Goal: Task Accomplishment & Management: Use online tool/utility

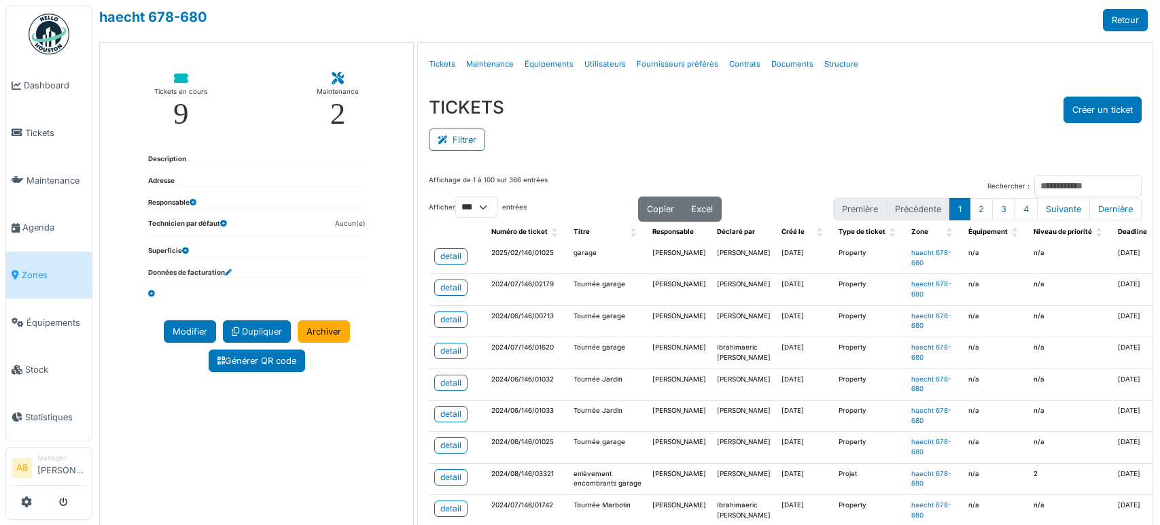
select select "***"
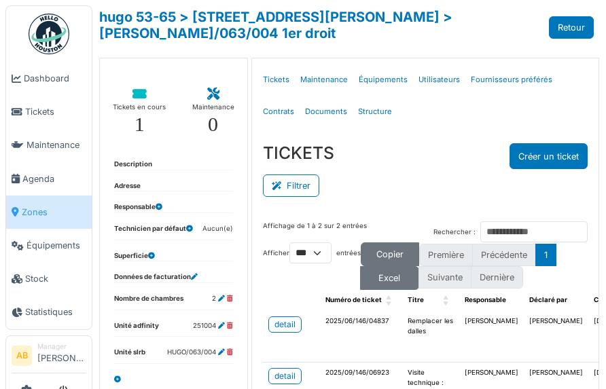
select select "***"
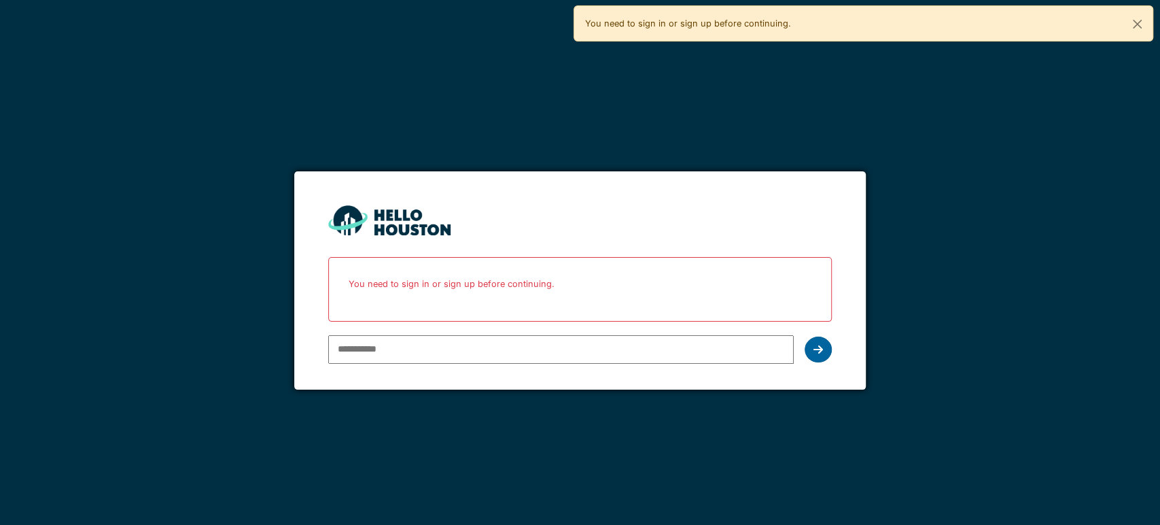
type input "**********"
click at [826, 340] on div at bounding box center [818, 349] width 27 height 26
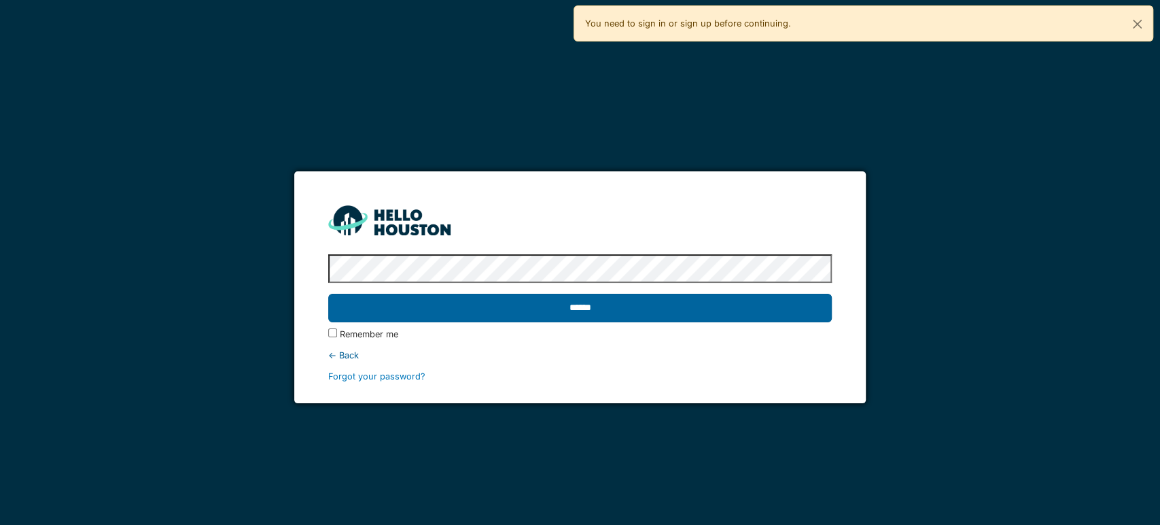
click at [682, 308] on input "******" at bounding box center [580, 308] width 504 height 29
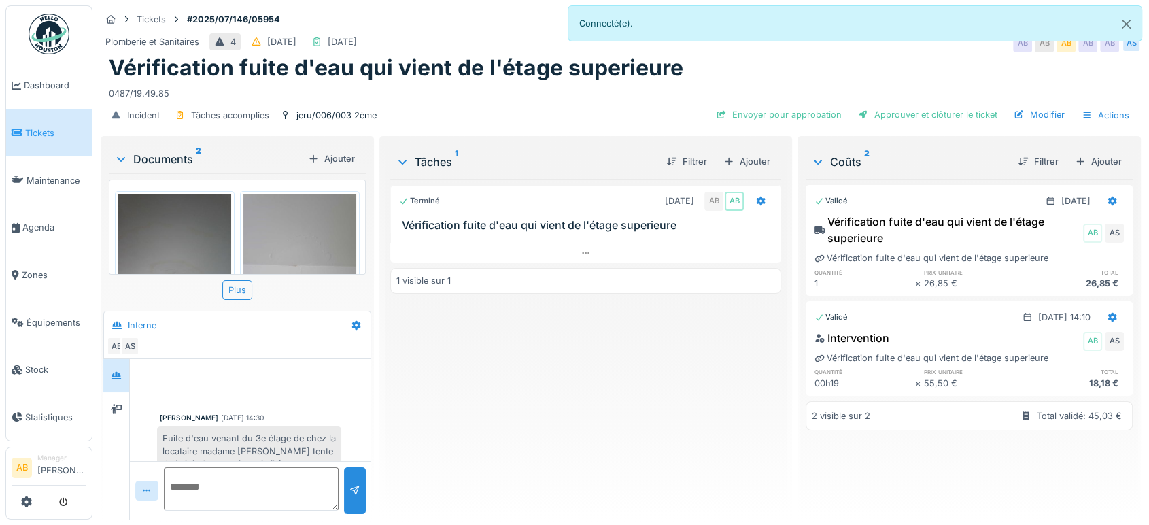
scroll to position [360, 0]
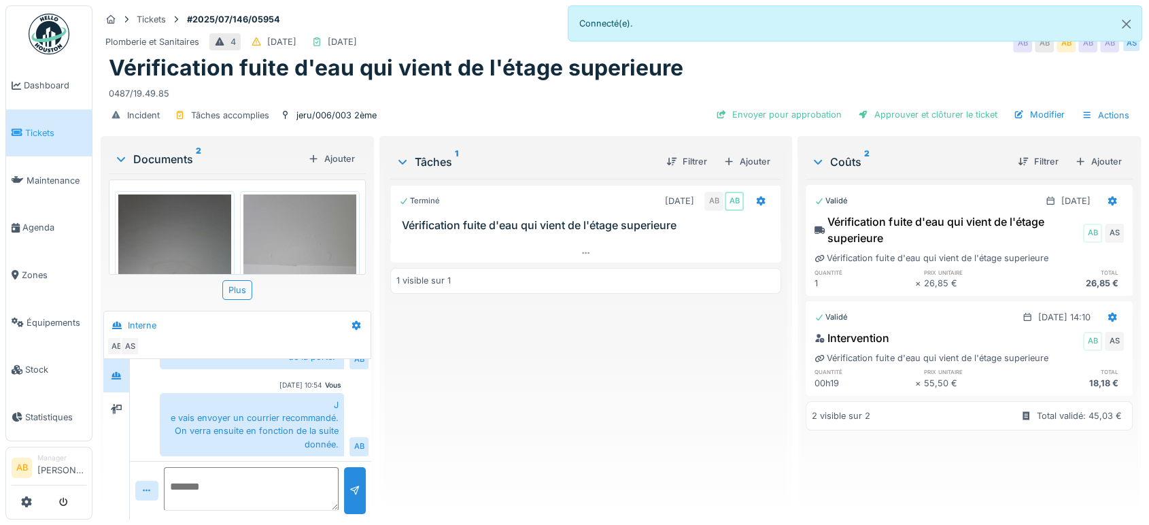
click at [174, 163] on div "Documents 2" at bounding box center [208, 159] width 188 height 16
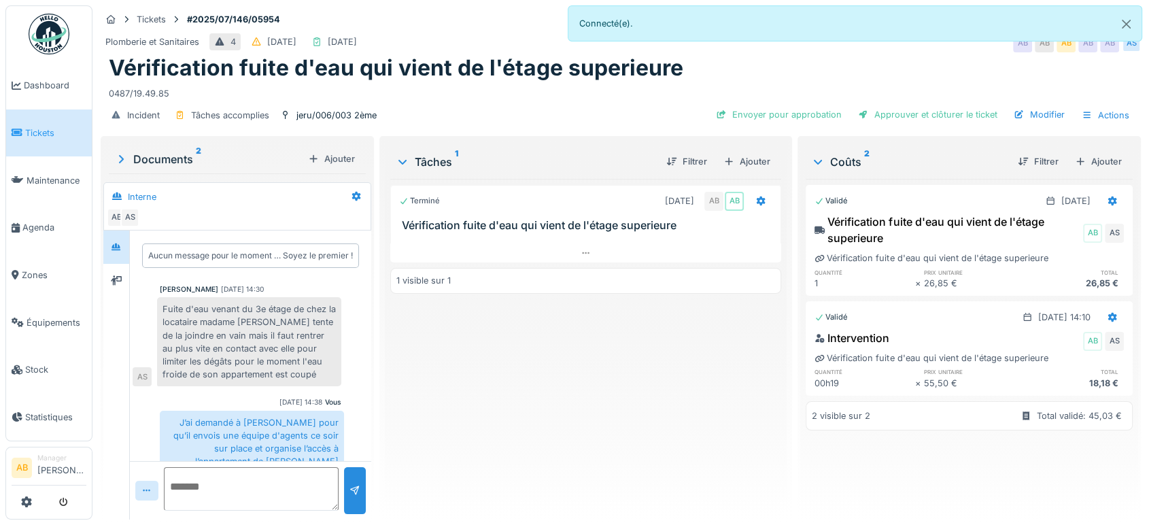
scroll to position [231, 0]
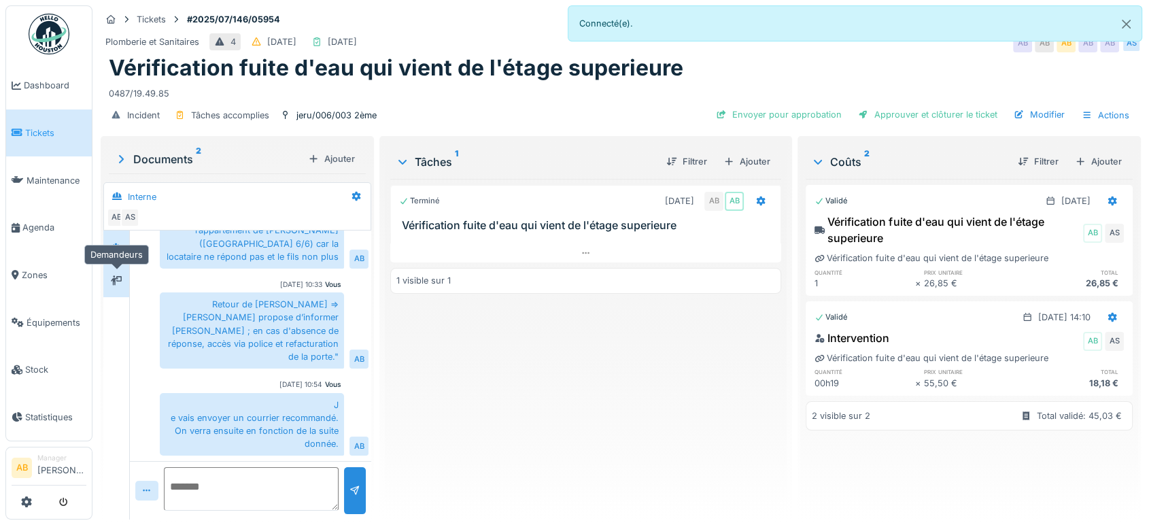
click at [106, 275] on div at bounding box center [116, 280] width 20 height 22
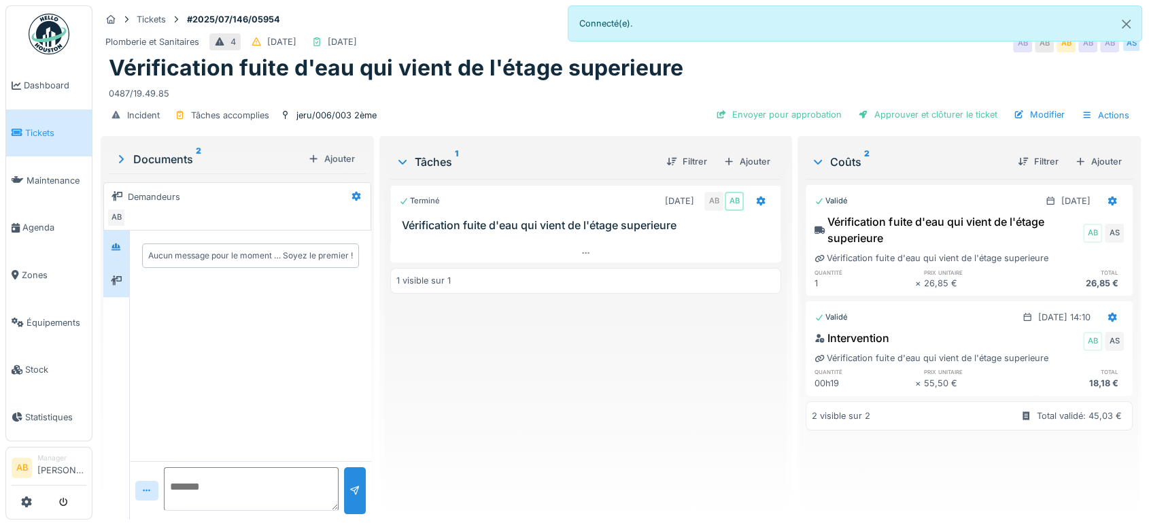
click at [123, 250] on div at bounding box center [116, 246] width 26 height 33
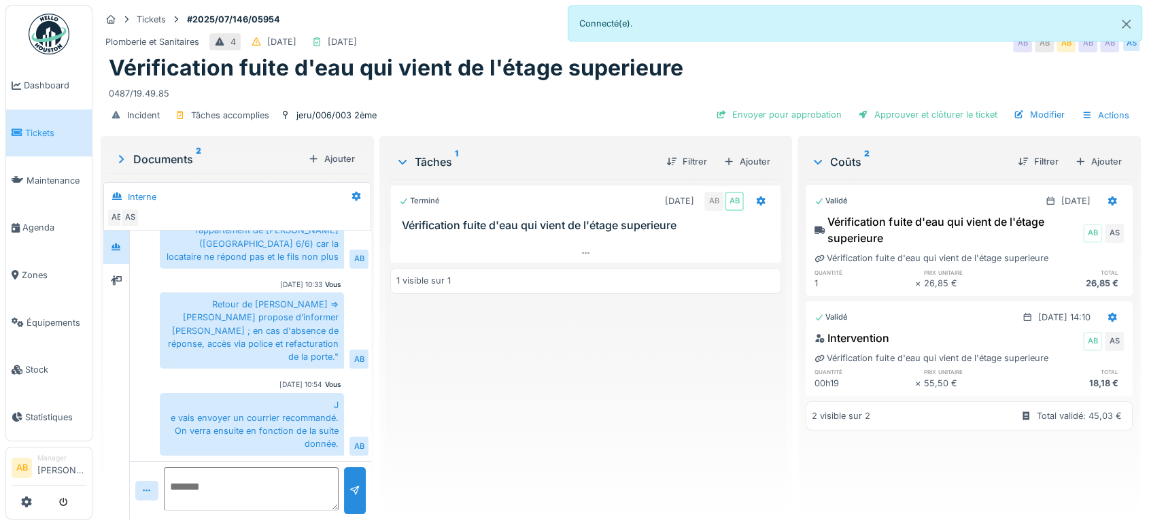
click at [172, 151] on div "Documents 2" at bounding box center [208, 159] width 188 height 16
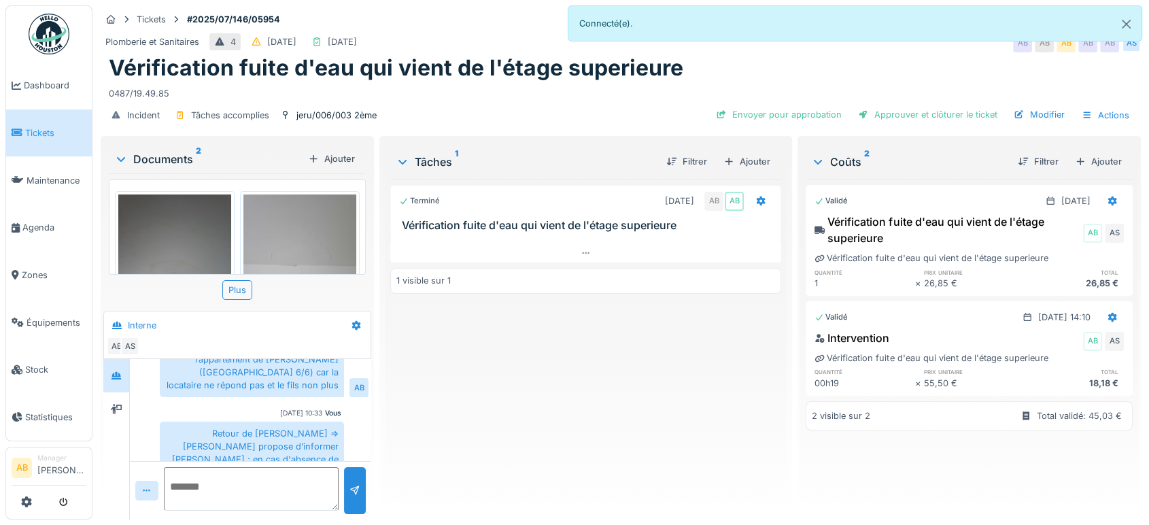
scroll to position [88, 0]
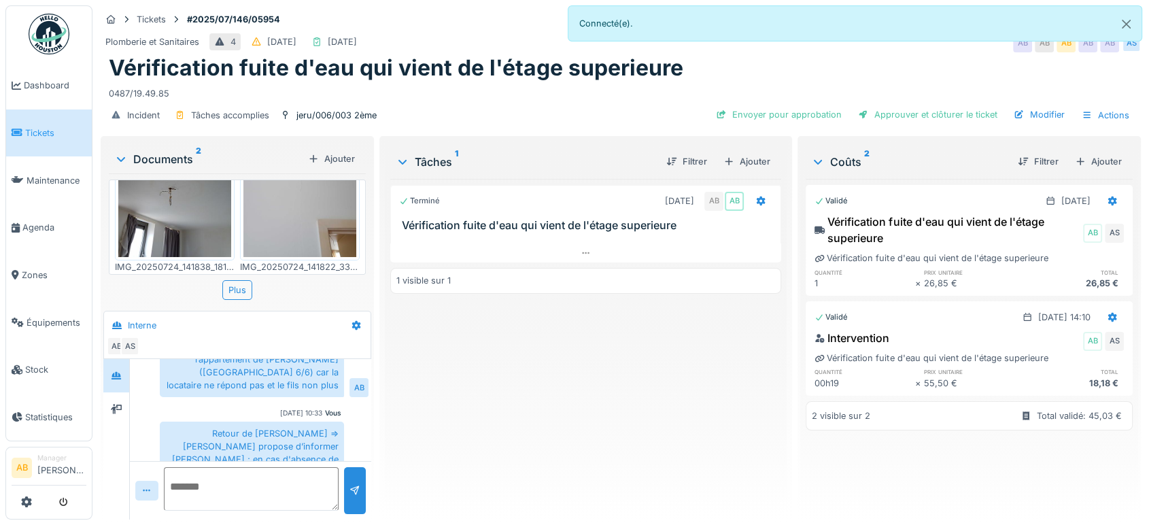
click at [215, 221] on img at bounding box center [174, 182] width 113 height 150
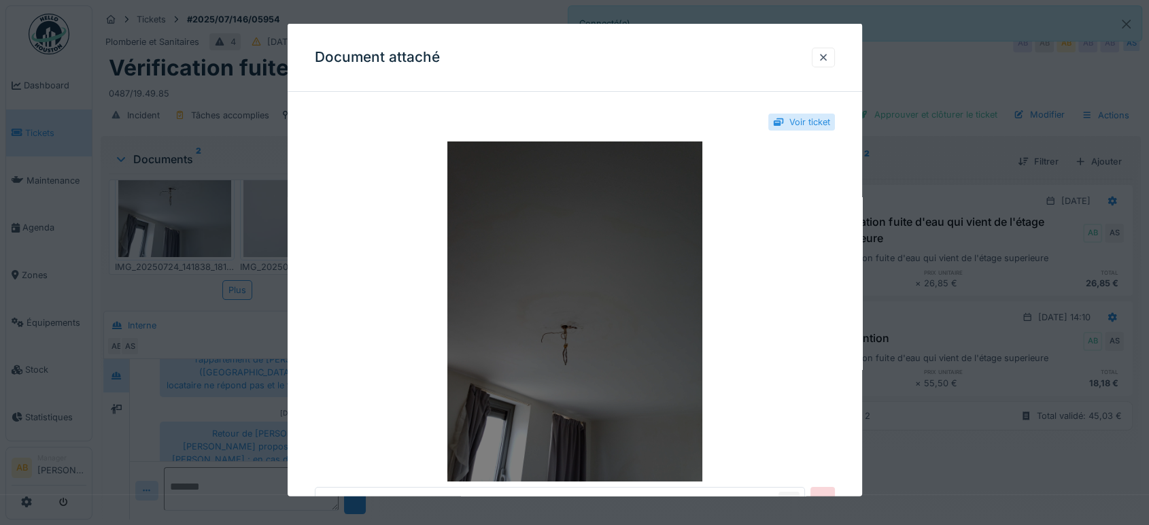
click at [620, 220] on img at bounding box center [575, 311] width 520 height 340
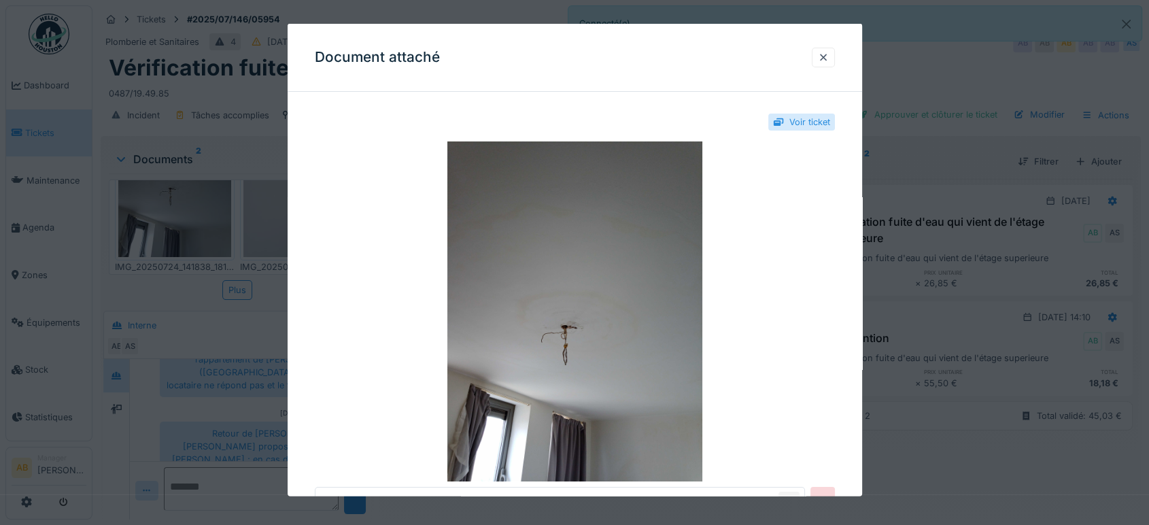
click at [821, 69] on div "Document attaché" at bounding box center [574, 58] width 574 height 68
click at [828, 53] on div at bounding box center [823, 57] width 11 height 13
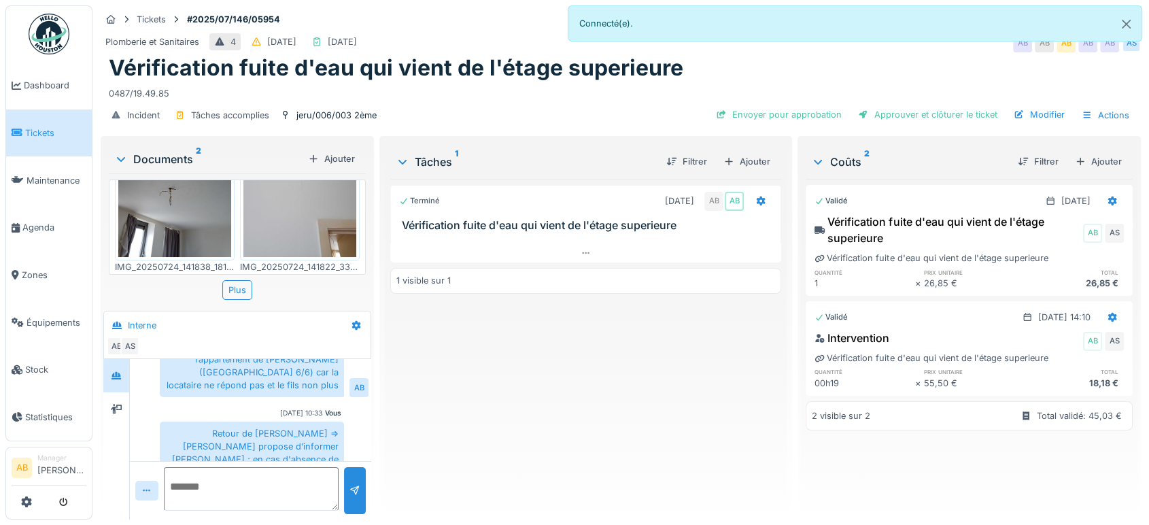
click at [33, 14] on img at bounding box center [49, 34] width 41 height 41
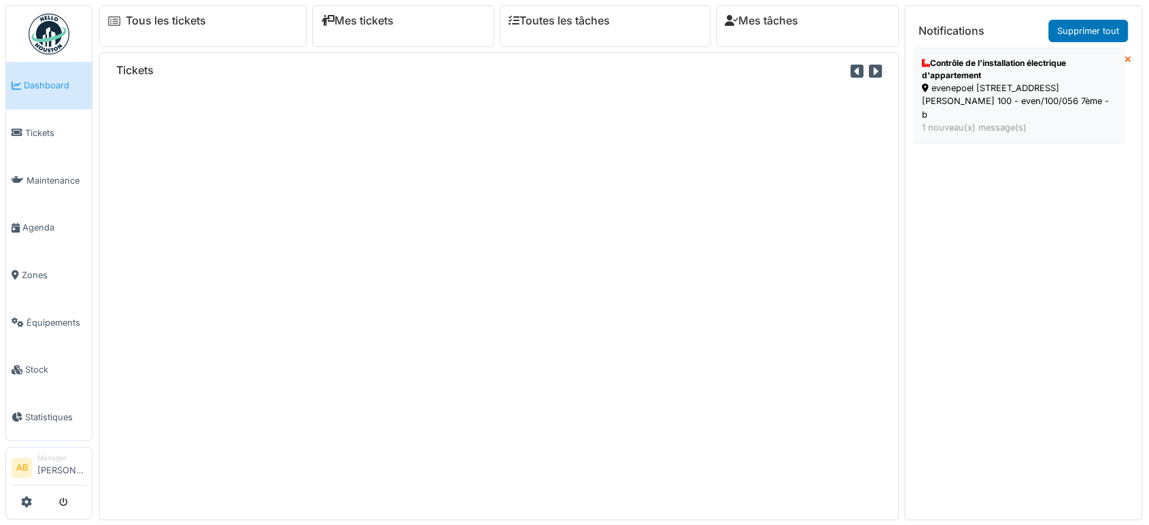
click at [1035, 86] on div "evenepoel 100 - rue h. evenepoel 100 - even/100/056 7ème - b" at bounding box center [1019, 101] width 194 height 39
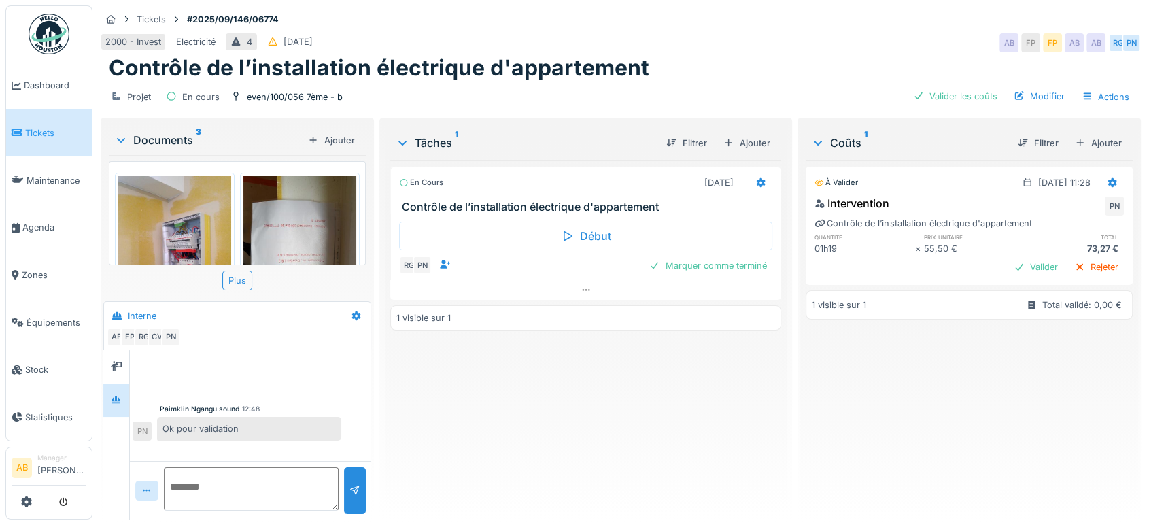
click at [147, 133] on div "Documents 3" at bounding box center [208, 140] width 188 height 16
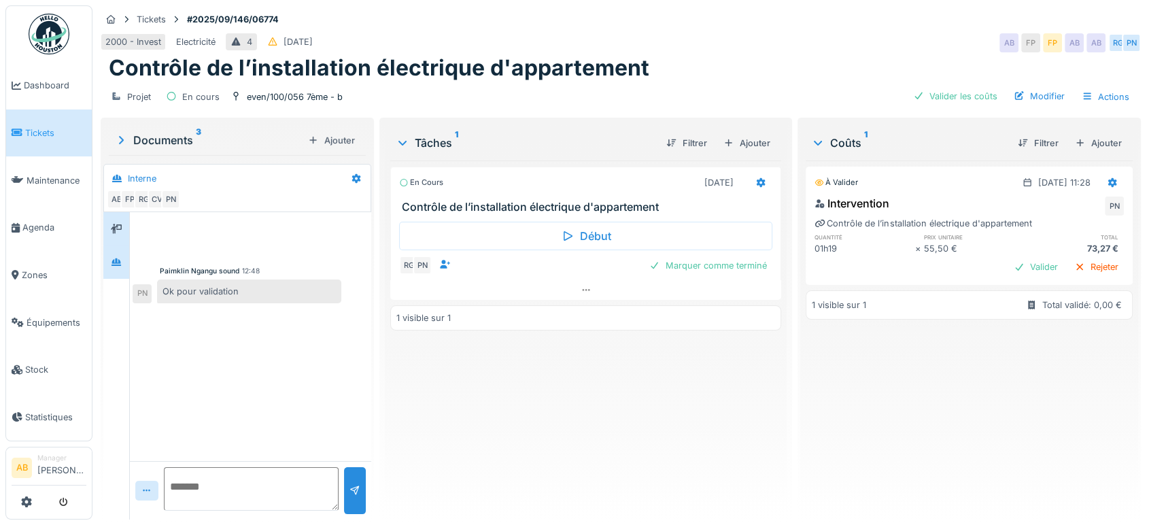
click at [122, 216] on div at bounding box center [116, 228] width 26 height 33
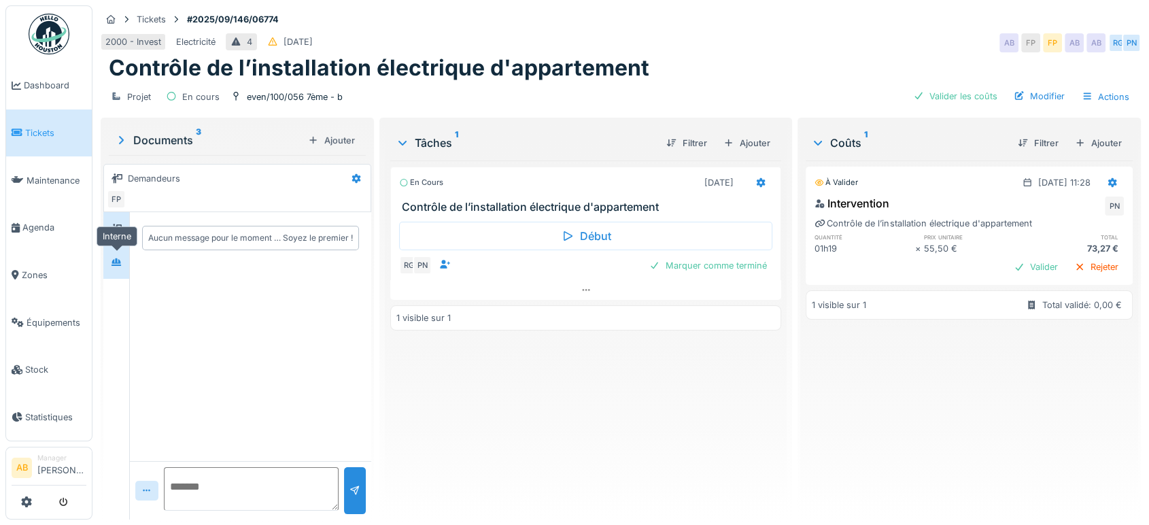
click at [115, 270] on div at bounding box center [116, 261] width 20 height 17
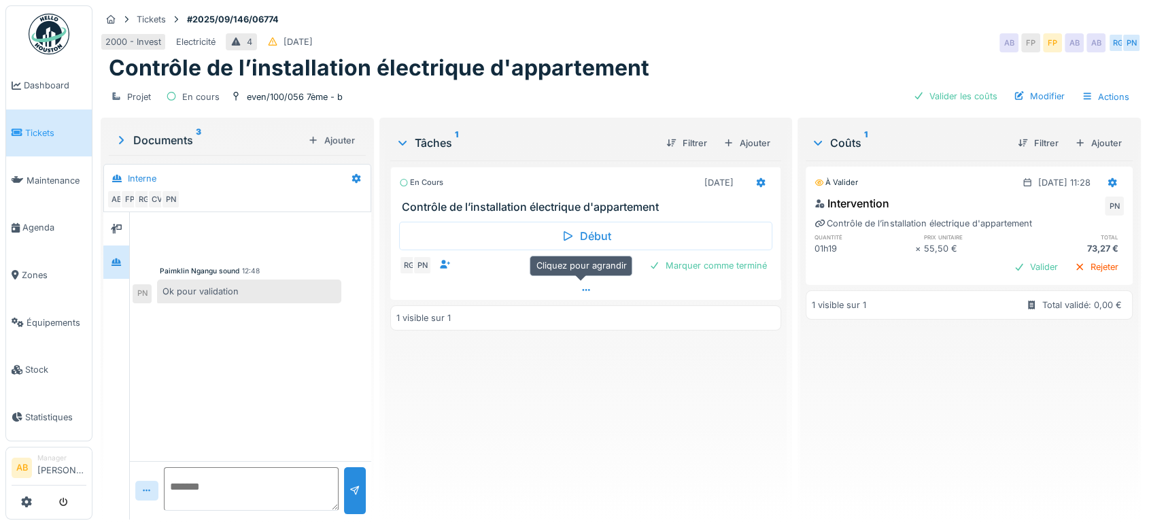
click at [544, 291] on div at bounding box center [585, 290] width 391 height 20
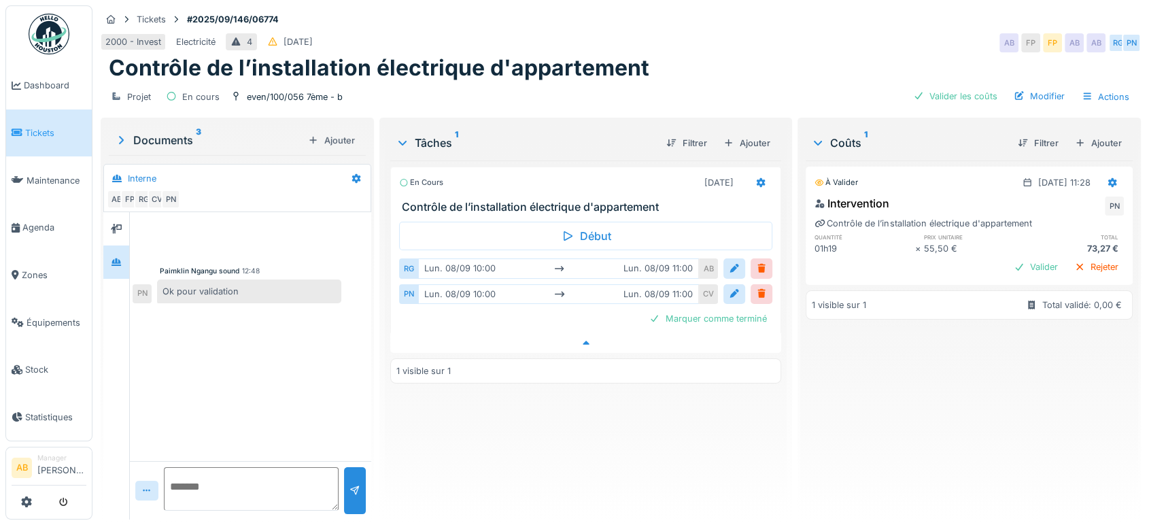
scroll to position [11, 0]
click at [543, 333] on div at bounding box center [585, 343] width 391 height 20
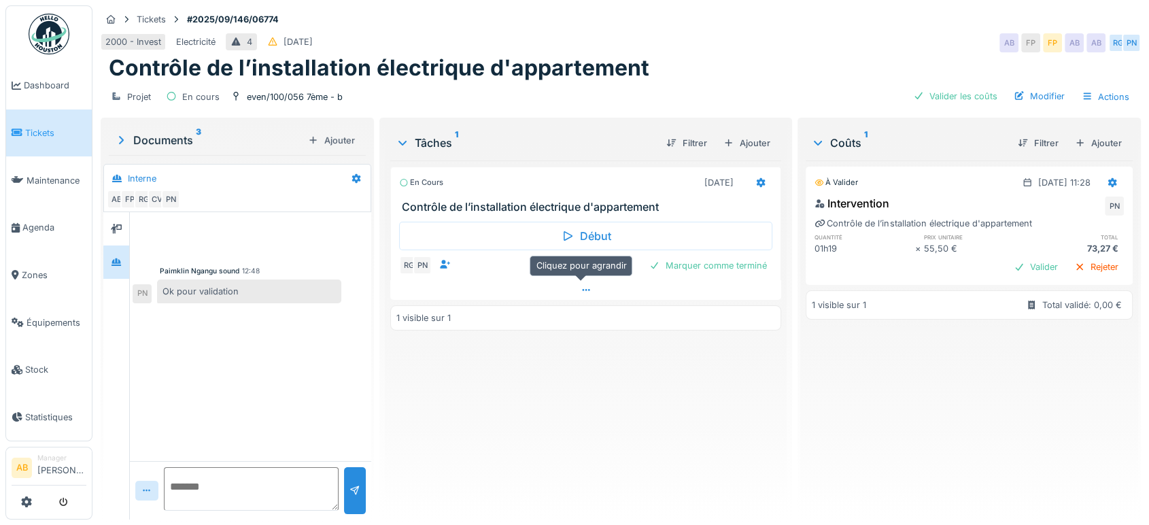
click at [541, 283] on div at bounding box center [585, 290] width 391 height 20
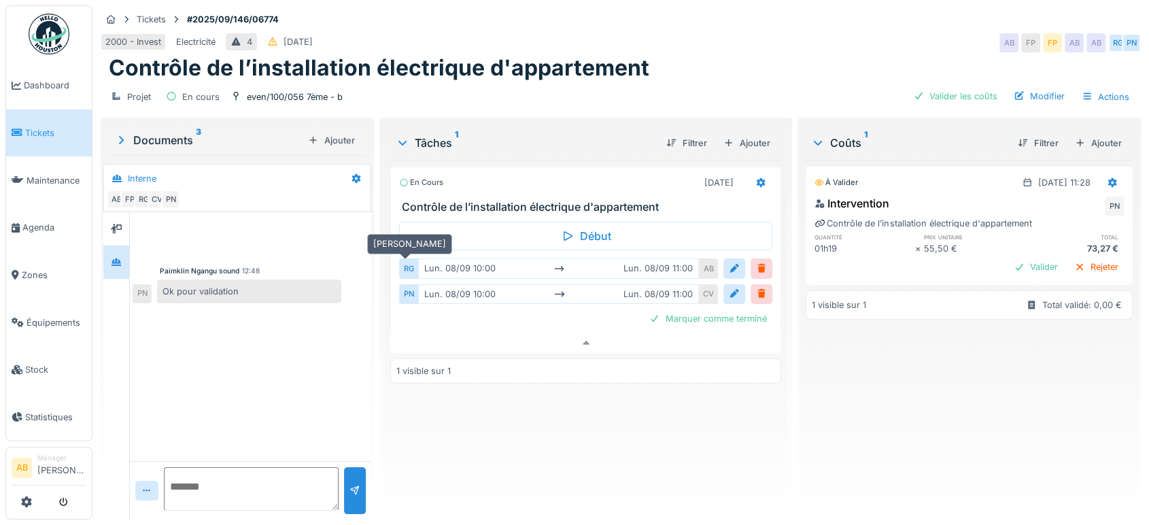
click at [400, 258] on div "RG" at bounding box center [408, 268] width 19 height 20
click at [399, 290] on div "PN" at bounding box center [408, 294] width 19 height 20
click at [988, 242] on div "55,50 €" at bounding box center [973, 248] width 100 height 13
click at [1008, 258] on div "Valider" at bounding box center [1035, 267] width 55 height 18
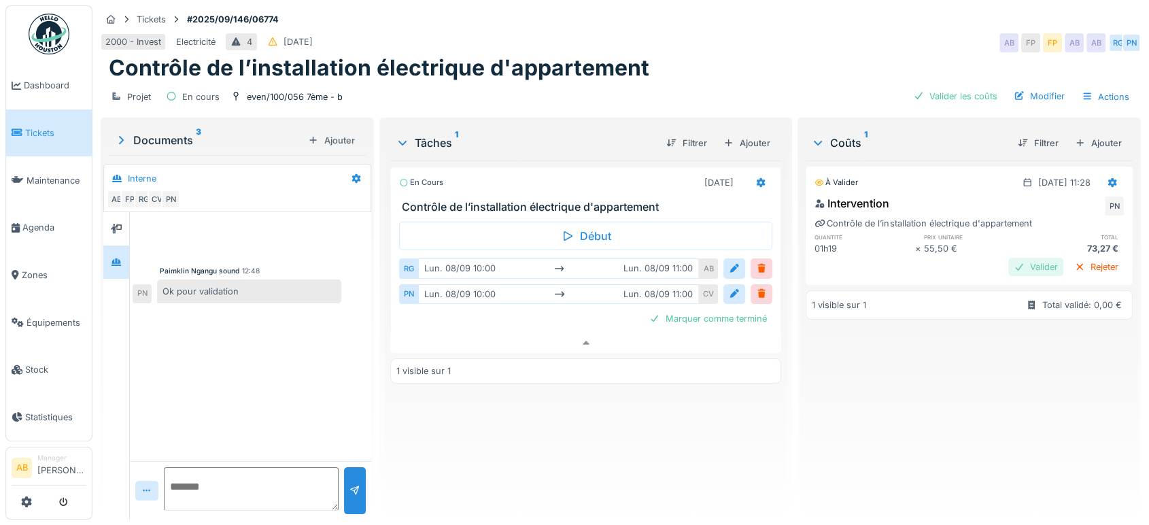
click at [1008, 260] on div "Valider" at bounding box center [1035, 267] width 55 height 18
click at [71, 31] on link at bounding box center [49, 34] width 50 height 50
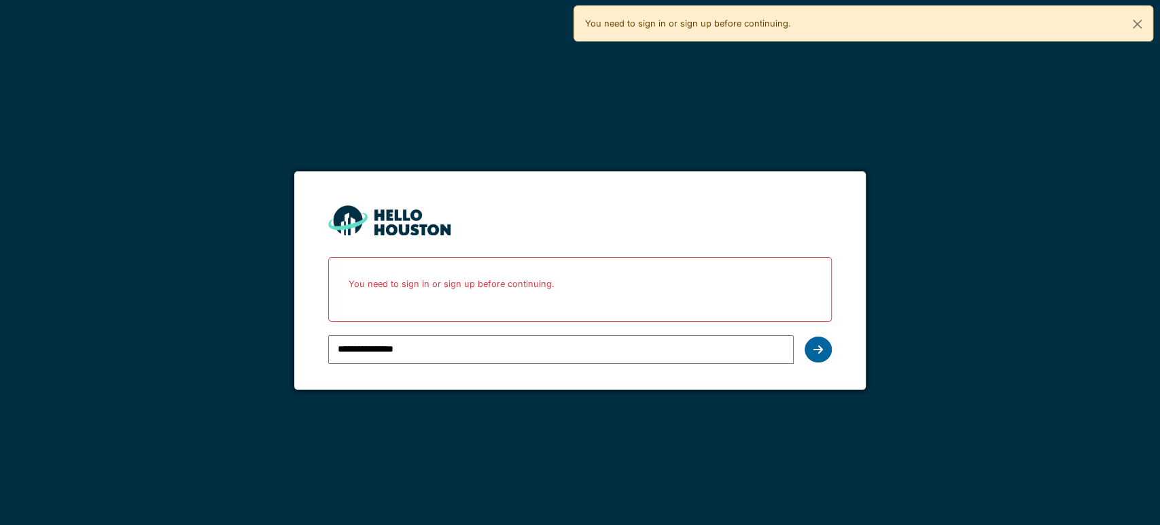
click at [829, 349] on form "**********" at bounding box center [580, 280] width 572 height 218
click at [829, 349] on div at bounding box center [818, 349] width 27 height 26
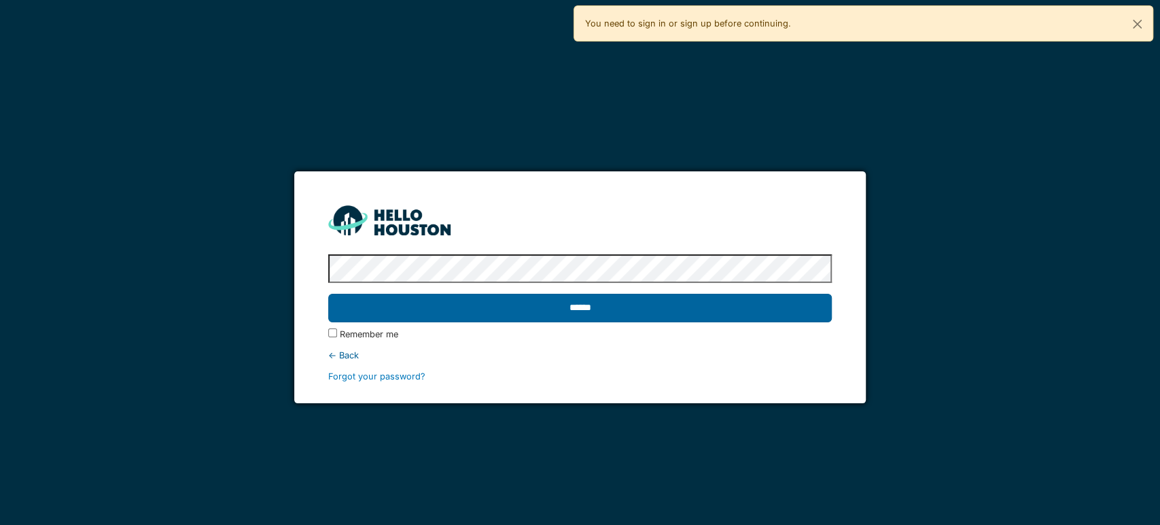
click at [694, 316] on input "******" at bounding box center [580, 308] width 504 height 29
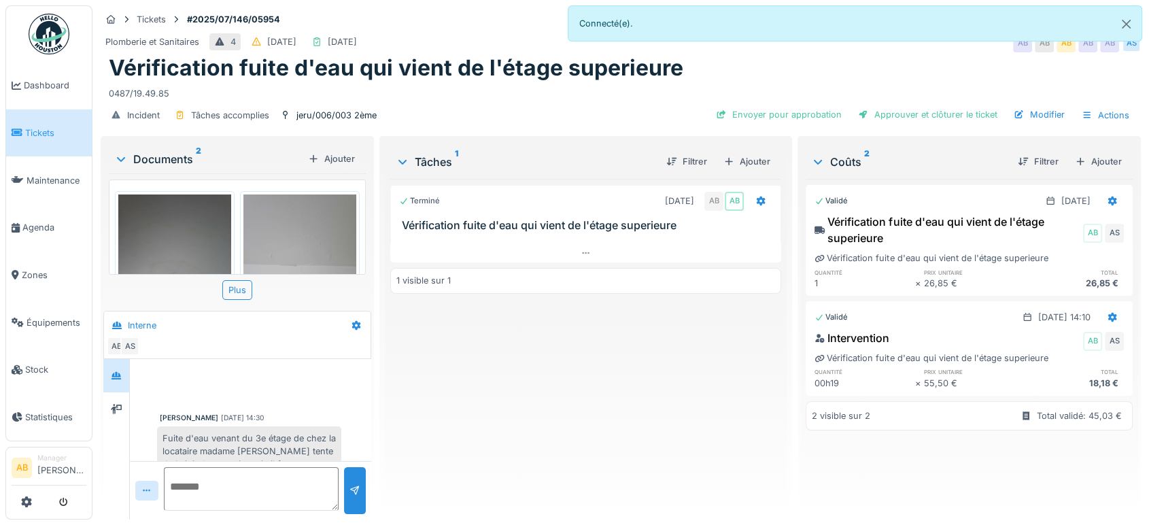
scroll to position [360, 0]
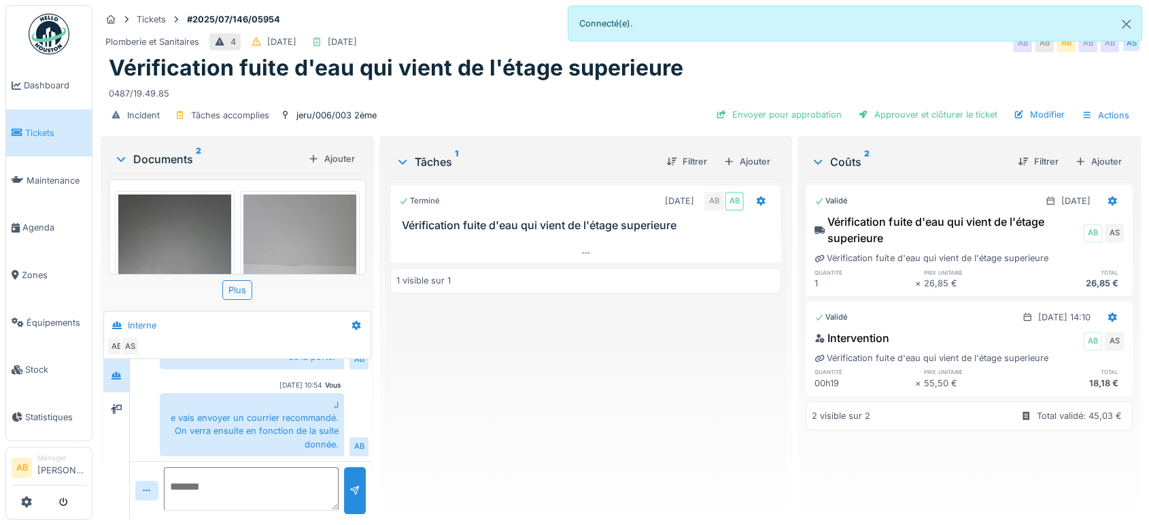
click at [43, 46] on img at bounding box center [49, 34] width 41 height 41
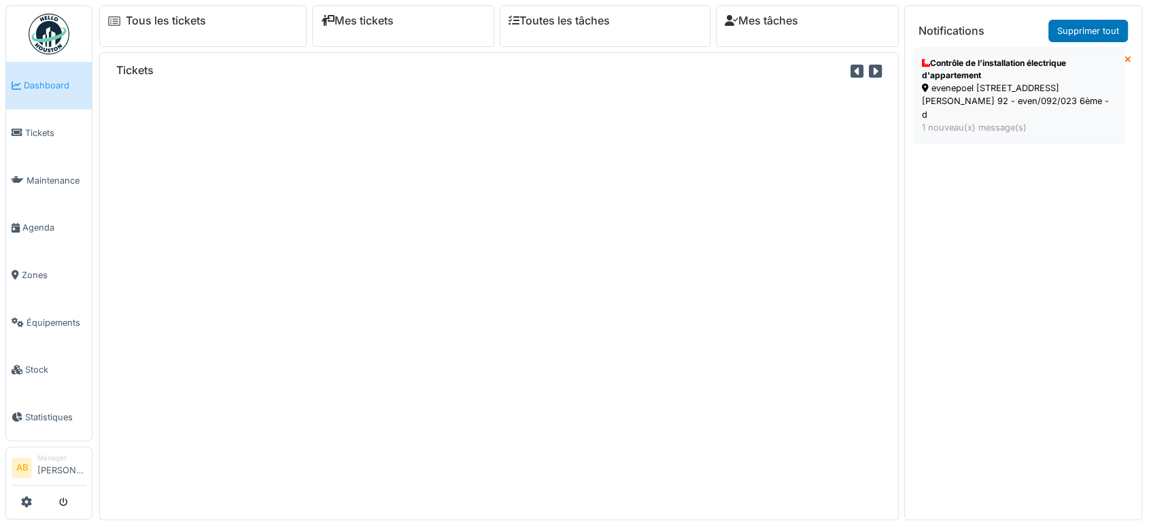
click at [979, 93] on div "evenepoel [STREET_ADDRESS][PERSON_NAME] 92 - even/092/023 6ème - d" at bounding box center [1019, 101] width 194 height 39
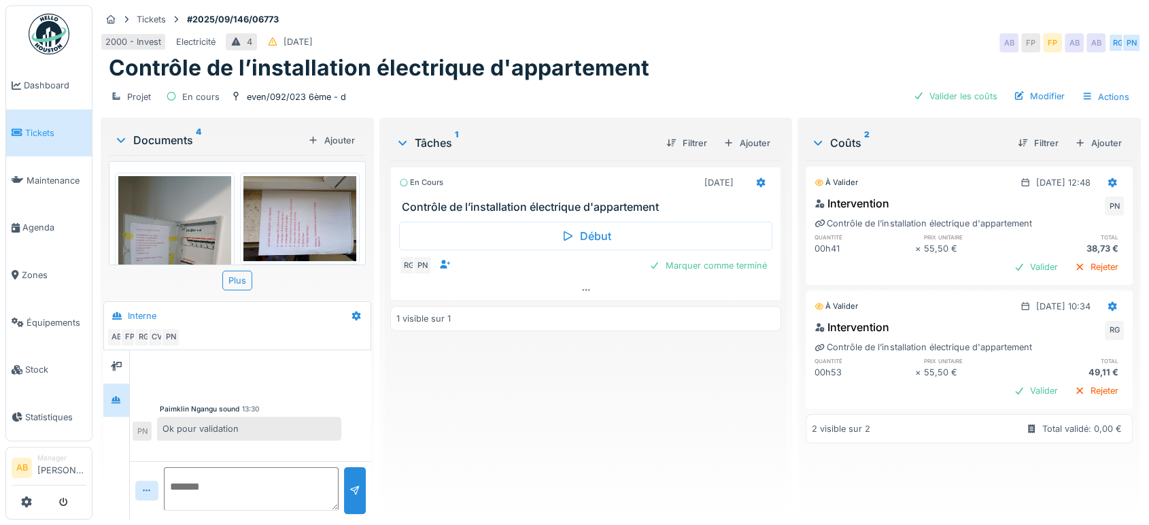
scroll to position [194, 0]
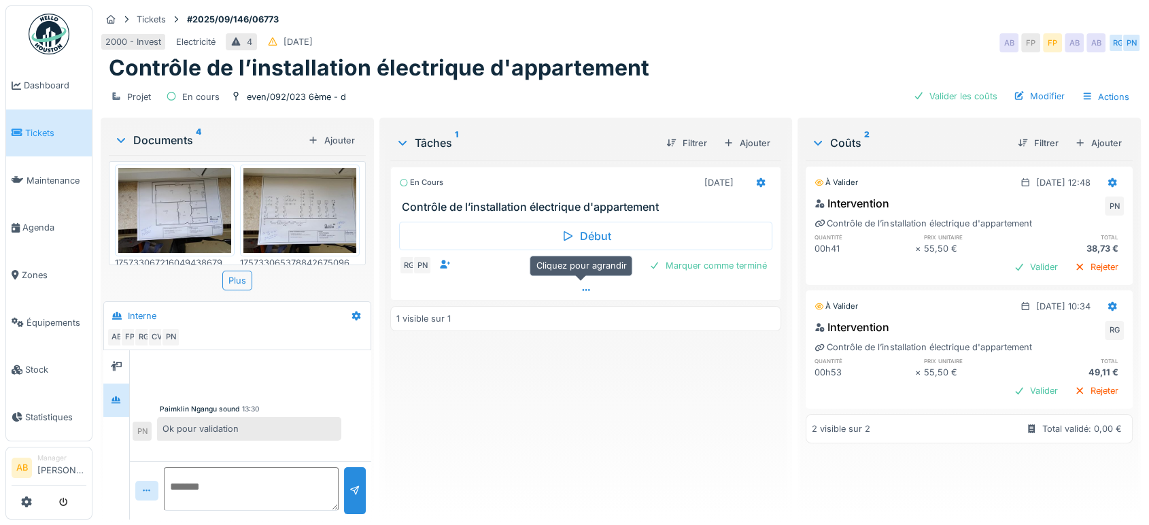
click at [547, 280] on div at bounding box center [585, 290] width 389 height 20
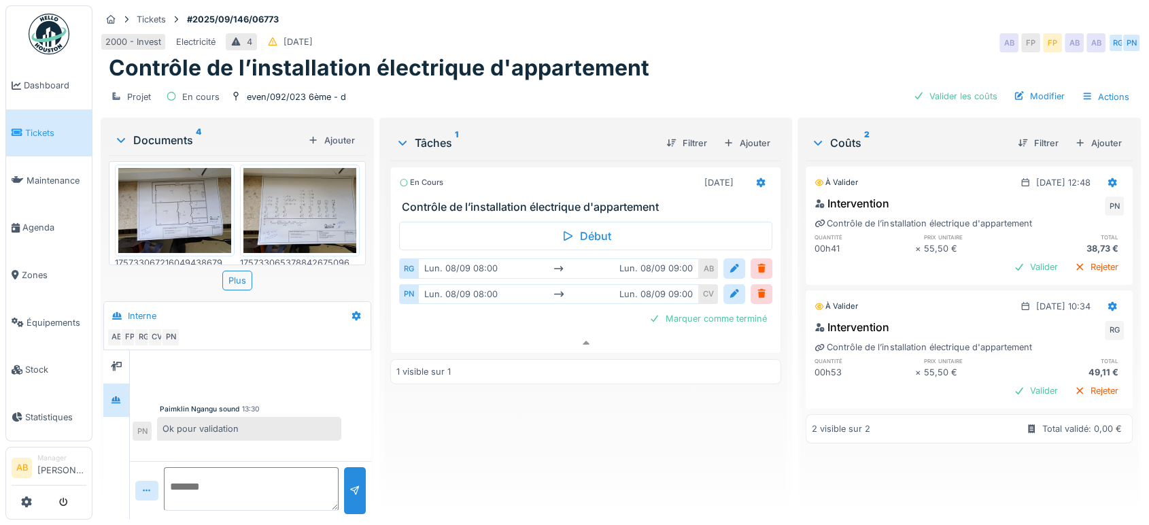
click at [1012, 414] on div "2 visible sur 2 Total validé: 0,00 €" at bounding box center [968, 428] width 327 height 29
click at [1008, 381] on div "Valider" at bounding box center [1035, 390] width 55 height 18
click at [1010, 243] on div "Intervention PN Contrôle de l’installation électrique d'appartement quantité pr…" at bounding box center [968, 236] width 327 height 89
click at [1008, 258] on div "Valider" at bounding box center [1035, 267] width 55 height 18
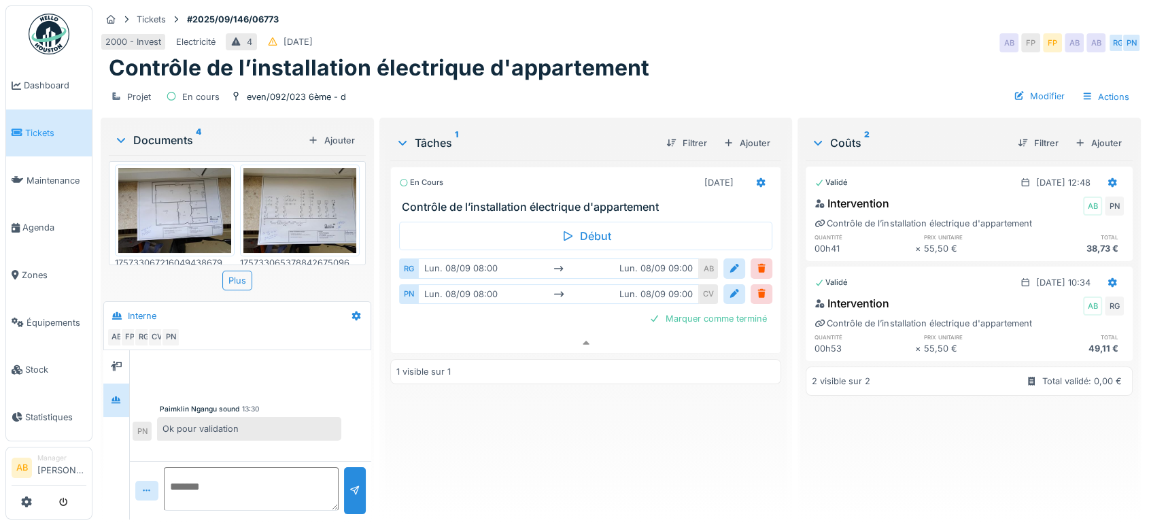
click at [34, 41] on img at bounding box center [49, 34] width 41 height 41
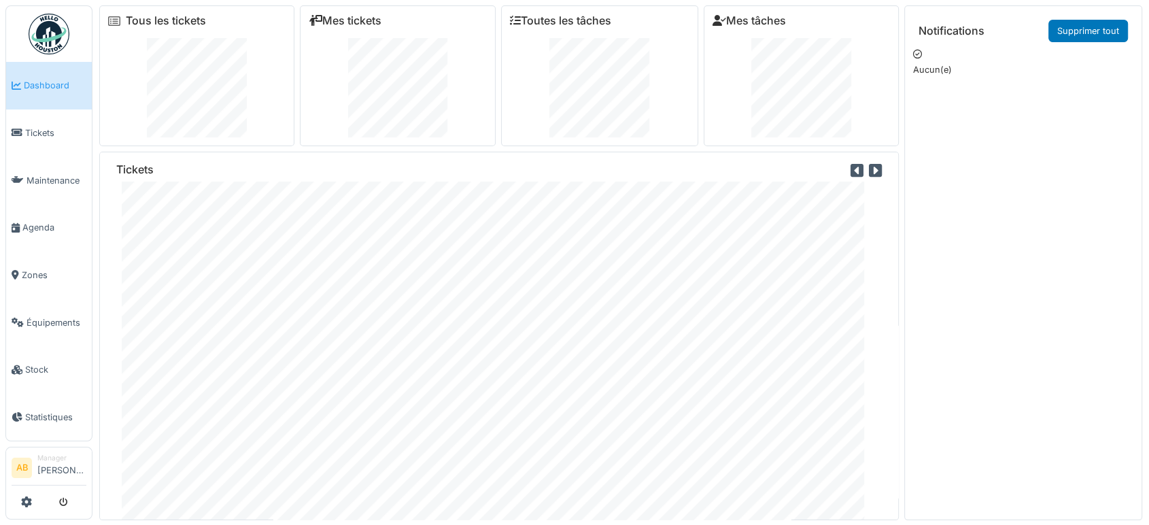
click at [60, 37] on img at bounding box center [49, 34] width 41 height 41
click at [50, 32] on img at bounding box center [49, 34] width 41 height 41
